Goal: Use online tool/utility: Use online tool/utility

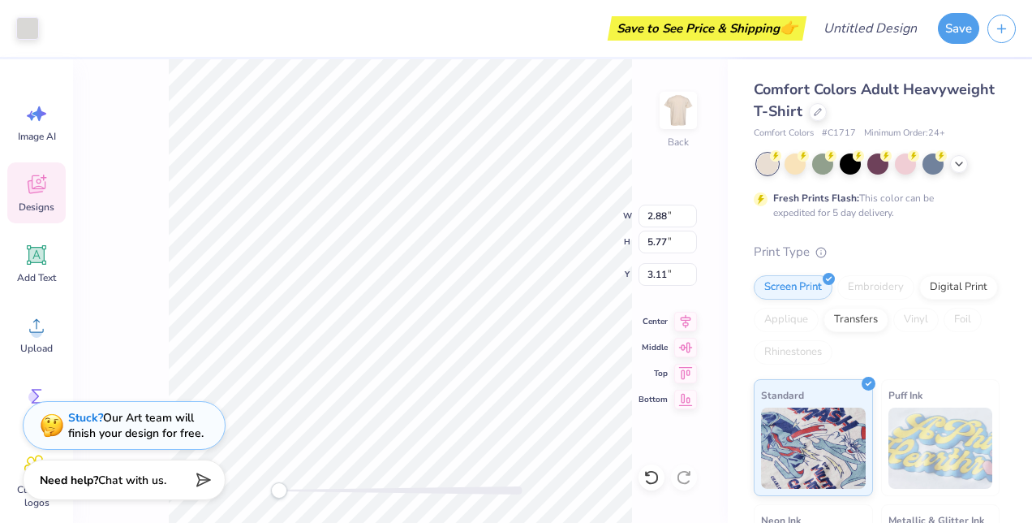
type input "2.88"
type input "5.77"
type input "3.11"
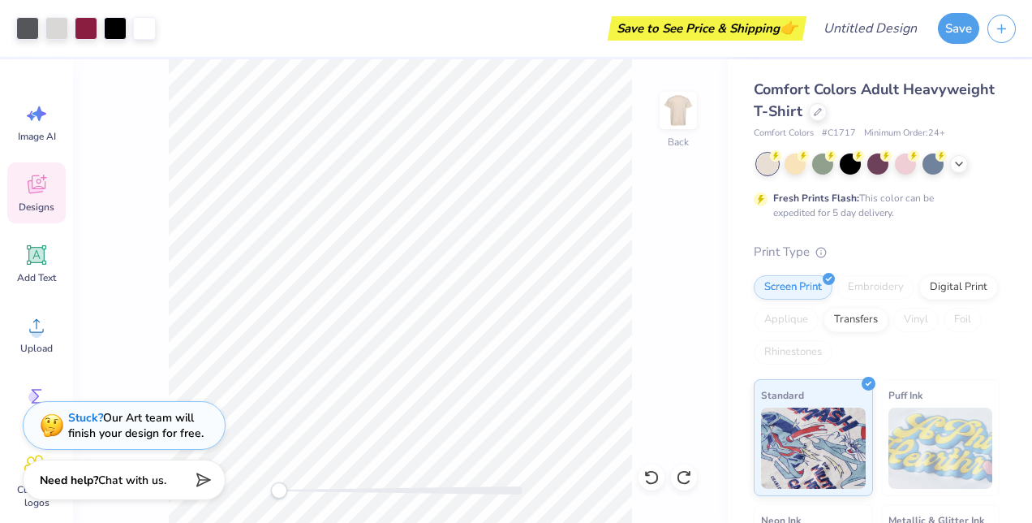
click at [37, 191] on icon at bounding box center [35, 186] width 15 height 13
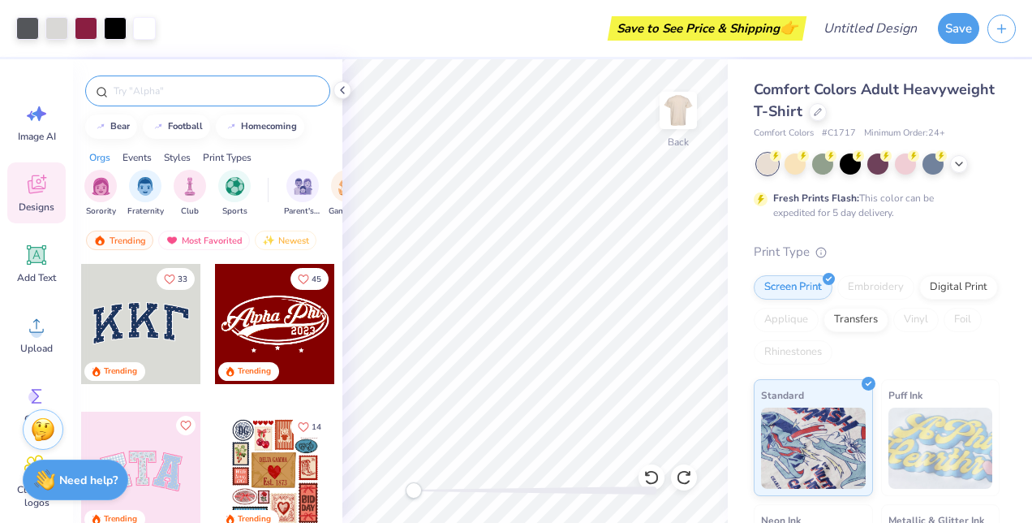
click at [188, 89] on input "text" at bounding box center [216, 91] width 208 height 16
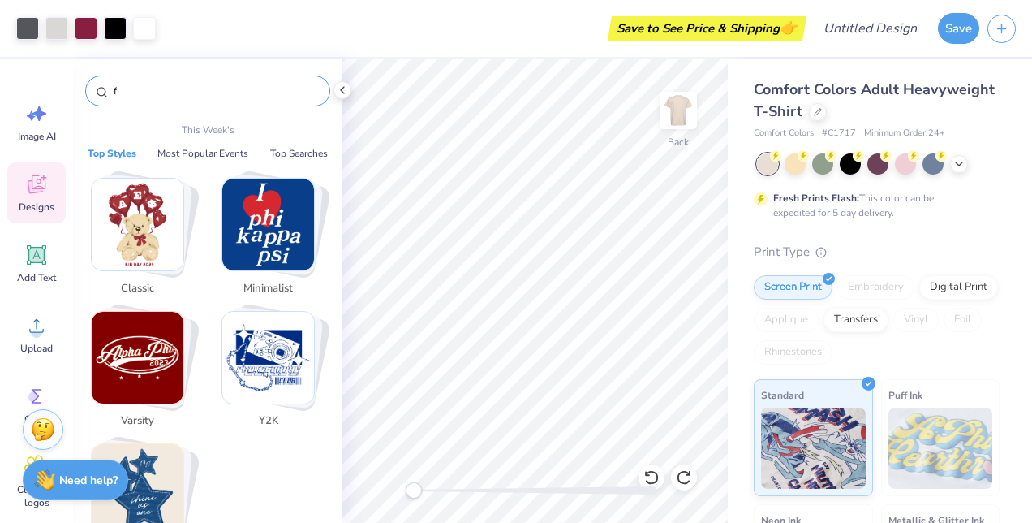
click at [188, 89] on input "f" at bounding box center [216, 91] width 208 height 16
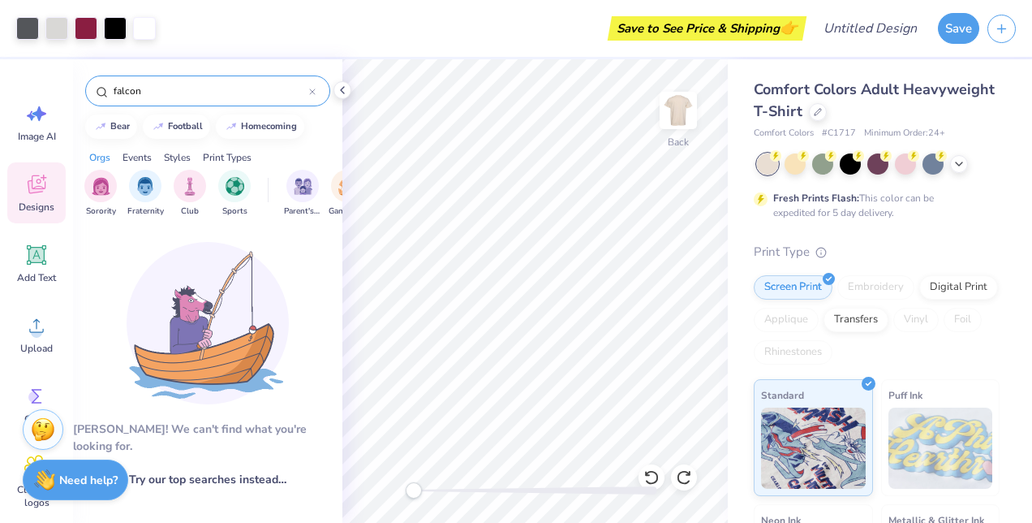
click at [188, 89] on input "falcon" at bounding box center [210, 91] width 197 height 16
type input "bird"
